Goal: Obtain resource: Download file/media

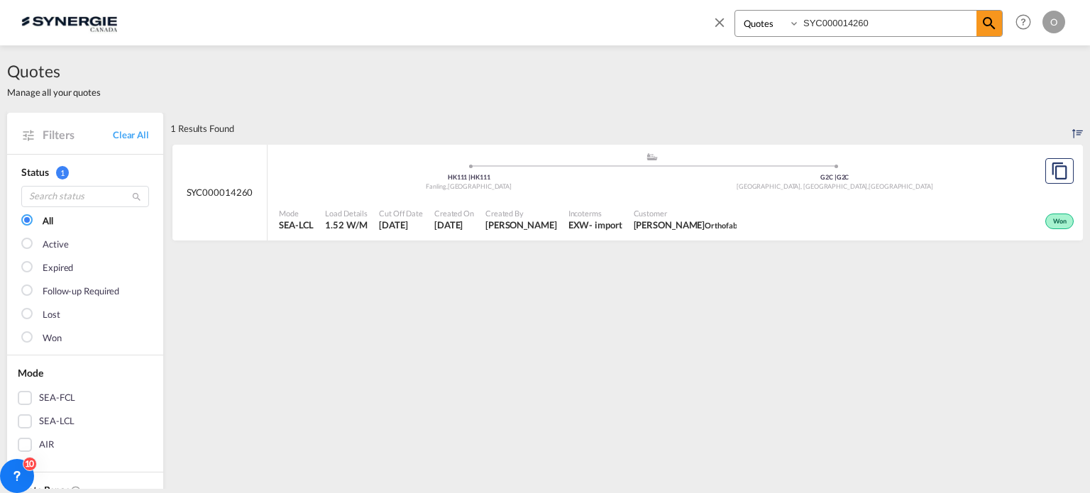
select select "Quotes"
drag, startPoint x: 870, startPoint y: 24, endPoint x: 717, endPoint y: 21, distance: 153.2
click at [717, 21] on div "Bookings Quotes Enquiries SYC000014260" at bounding box center [856, 27] width 291 height 34
paste input "3223"
type input "SYC000013223"
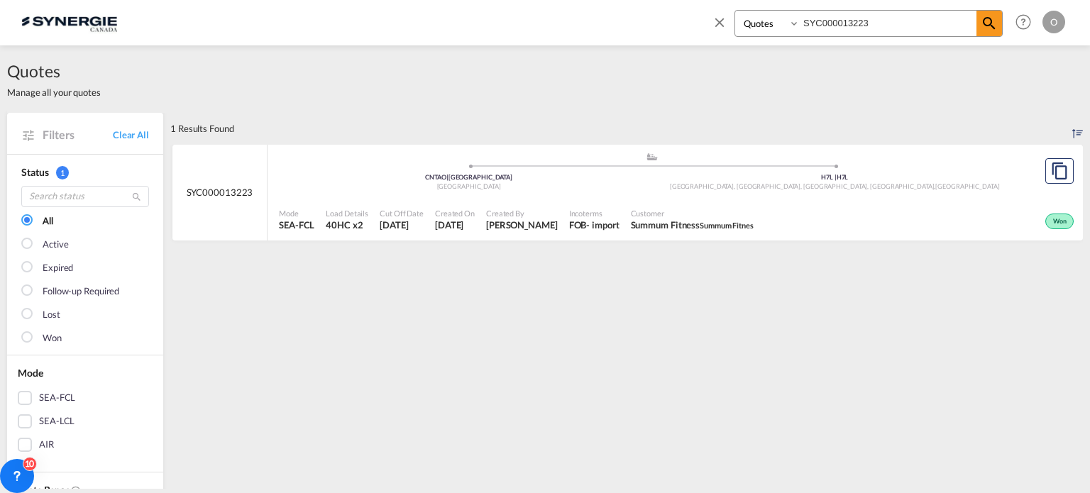
click at [709, 224] on span "Summum Fitnes" at bounding box center [726, 225] width 54 height 9
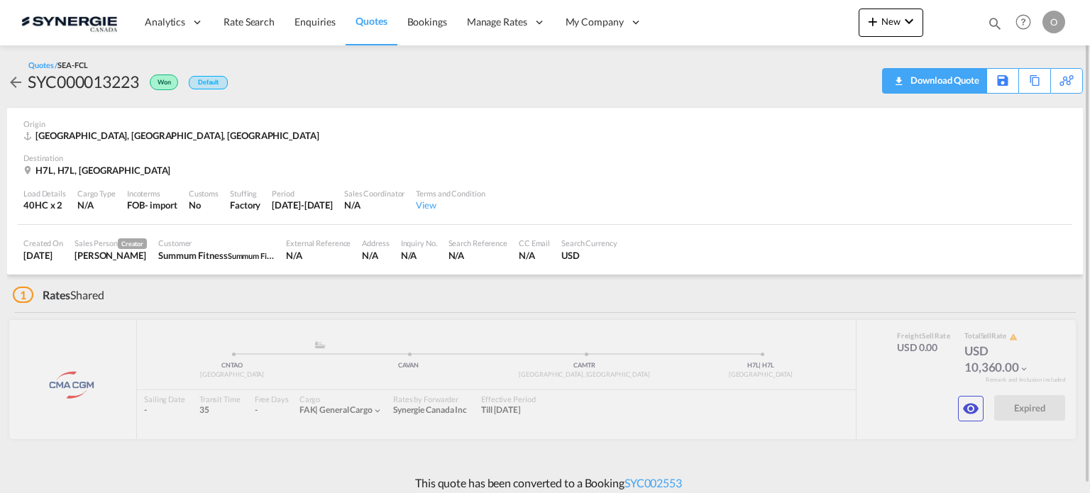
click at [972, 82] on div "Download Quote" at bounding box center [943, 80] width 72 height 23
